Goal: Task Accomplishment & Management: Manage account settings

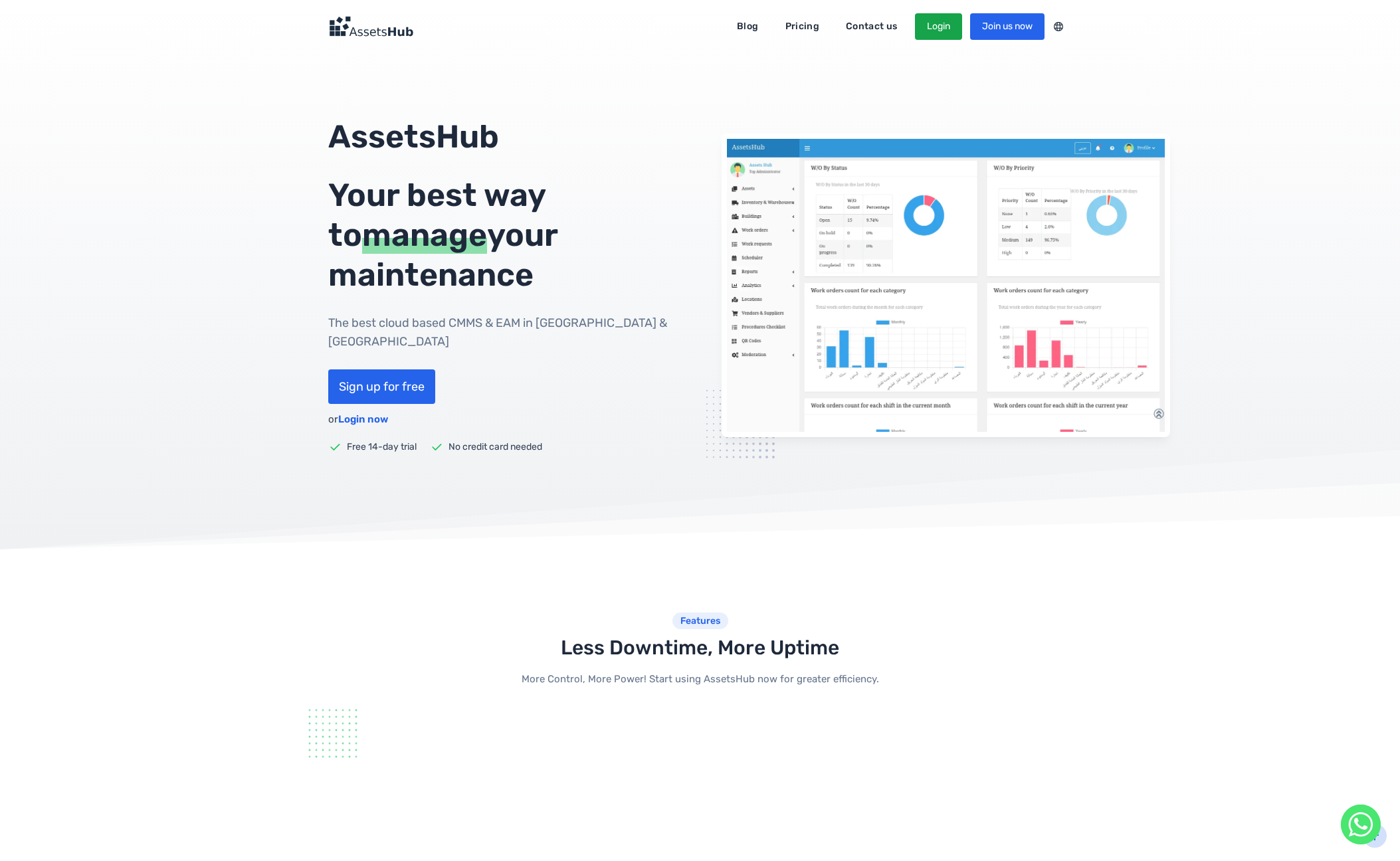
click at [936, 32] on link "Login" at bounding box center [938, 26] width 47 height 27
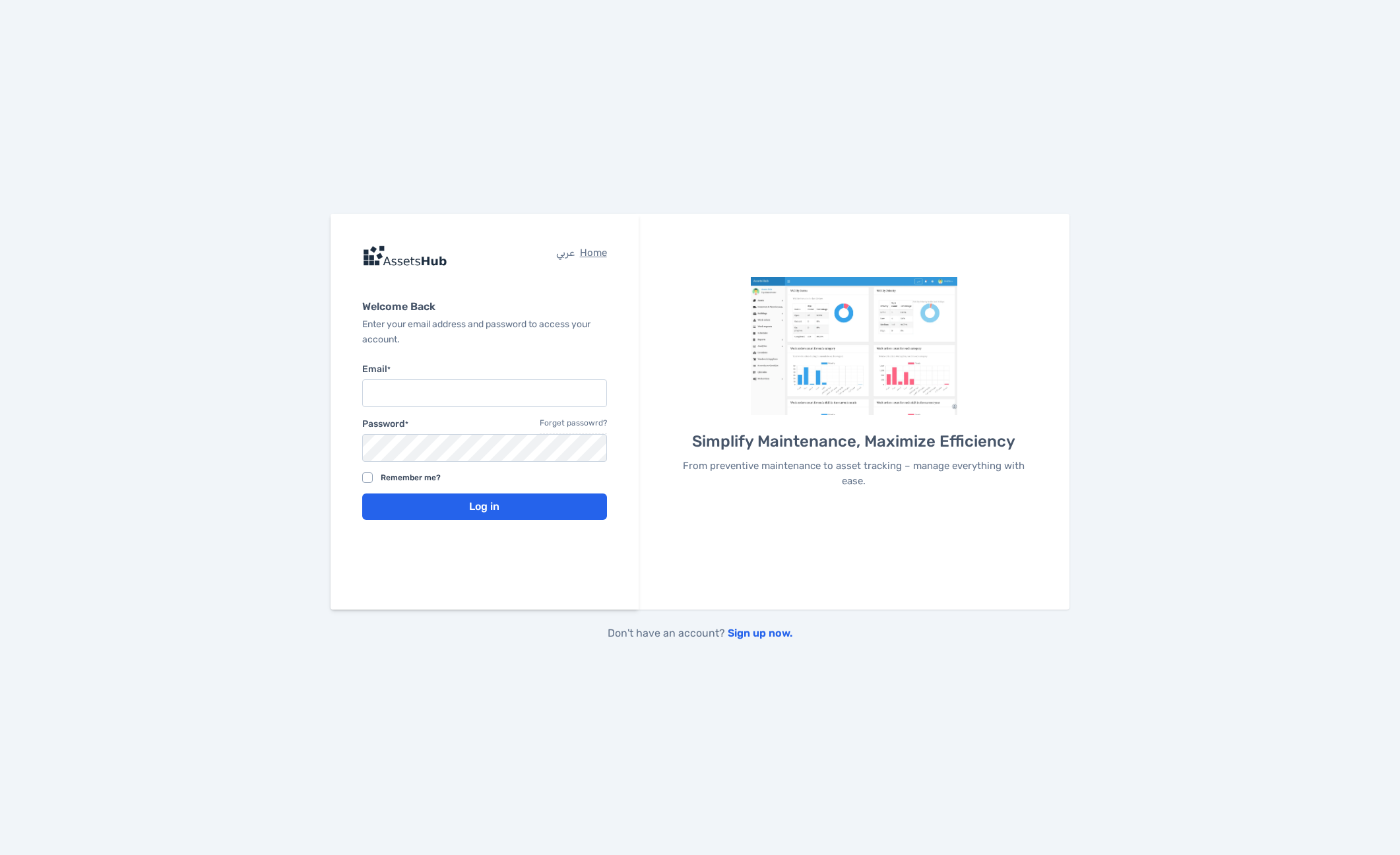
click at [484, 397] on input "Email *" at bounding box center [485, 393] width 245 height 27
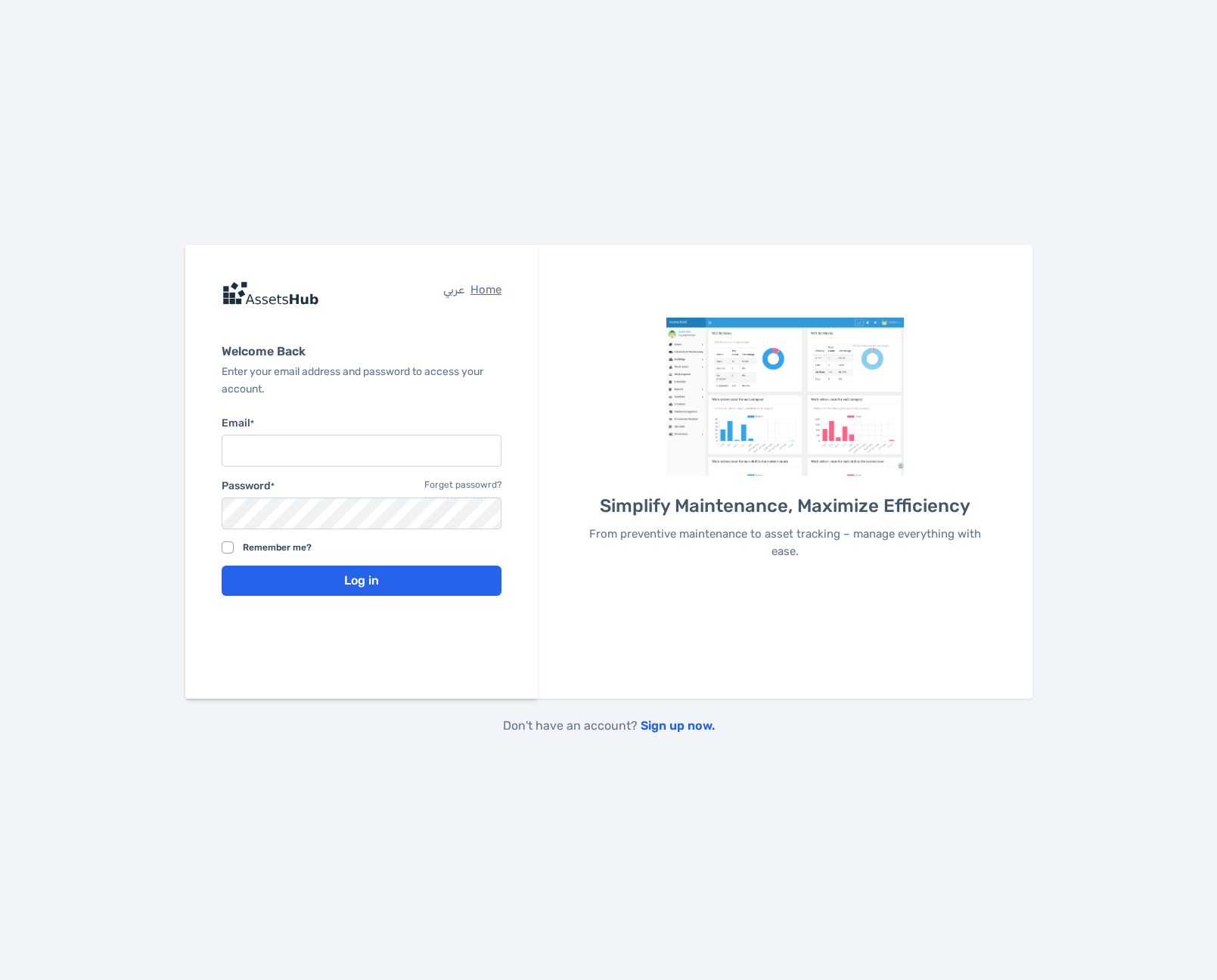
click at [328, 454] on input "Email *" at bounding box center [362, 450] width 281 height 31
type input "ruth.gubser@gipag.ch"
click at [374, 577] on button "Log in" at bounding box center [362, 581] width 281 height 31
